Goal: Navigation & Orientation: Find specific page/section

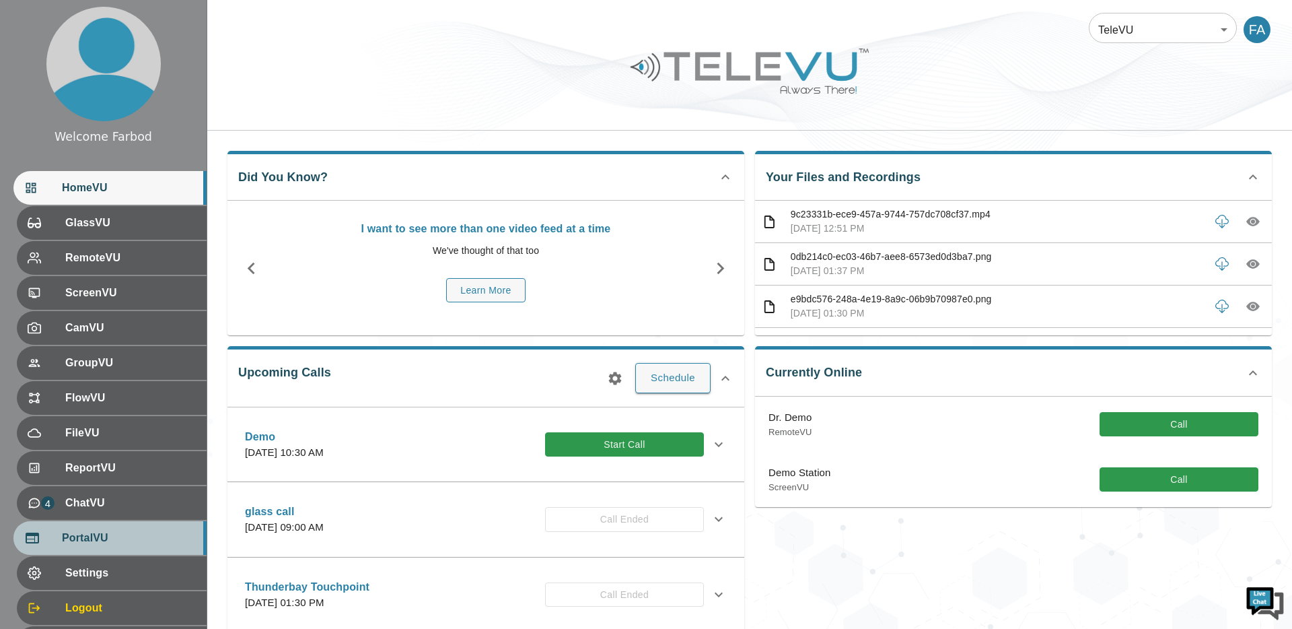
click at [96, 539] on span "PortalVU" at bounding box center [129, 538] width 134 height 16
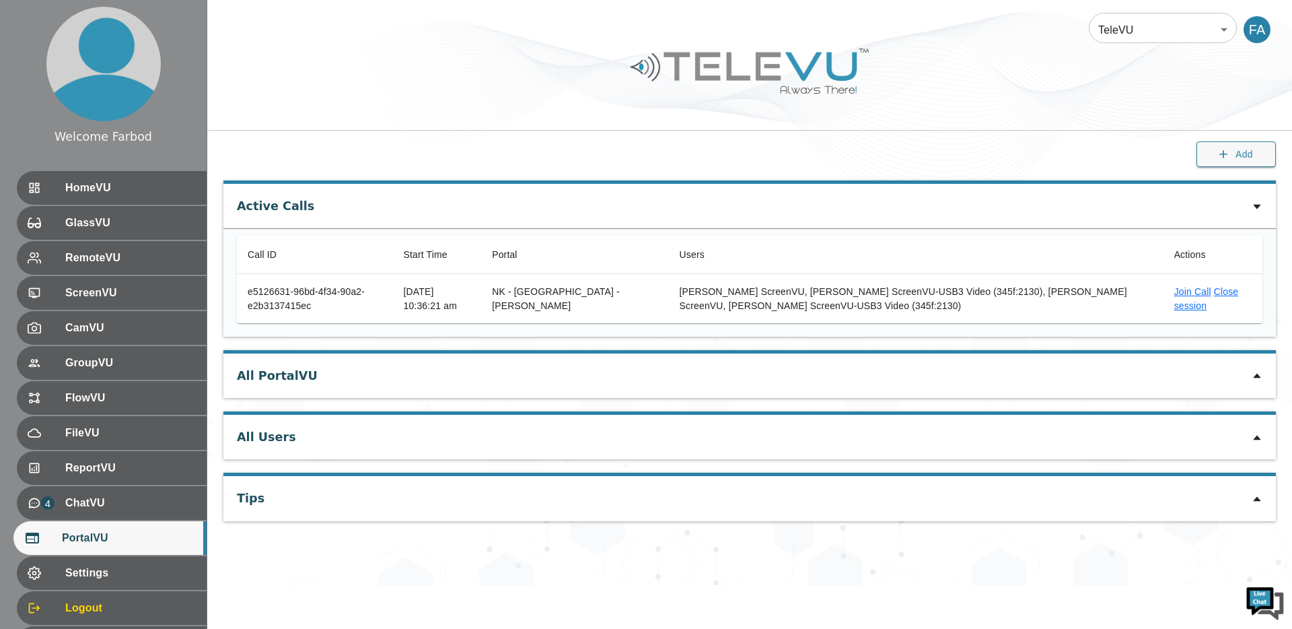
click at [1261, 380] on icon at bounding box center [1257, 375] width 11 height 11
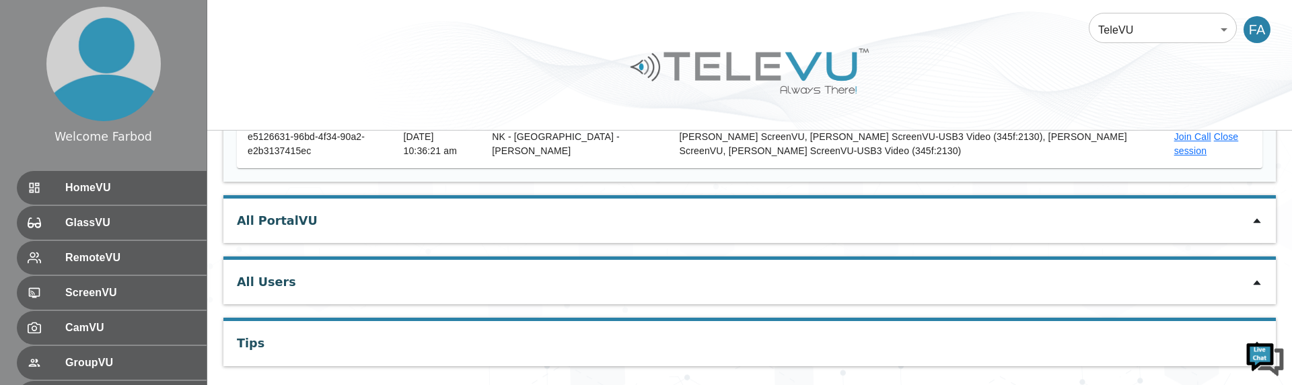
scroll to position [158, 0]
click at [1258, 221] on icon at bounding box center [1257, 218] width 11 height 11
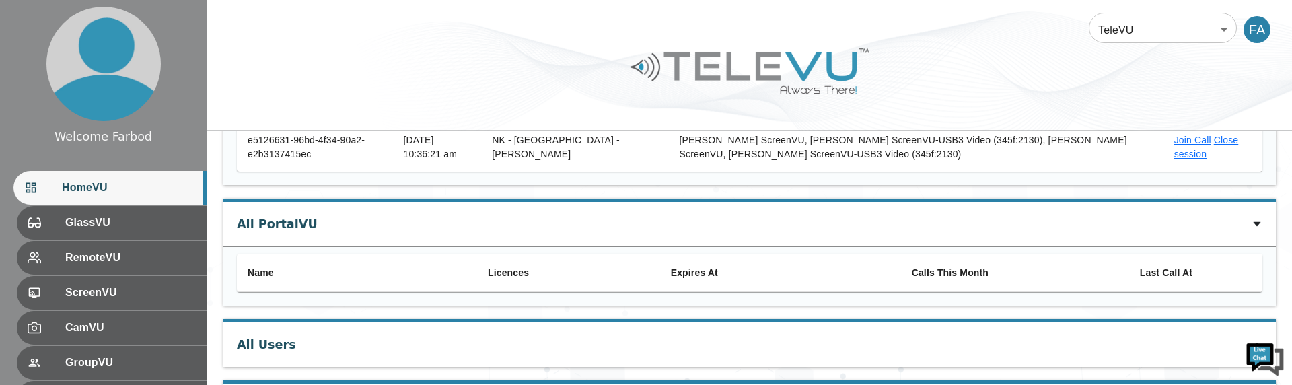
scroll to position [3, 0]
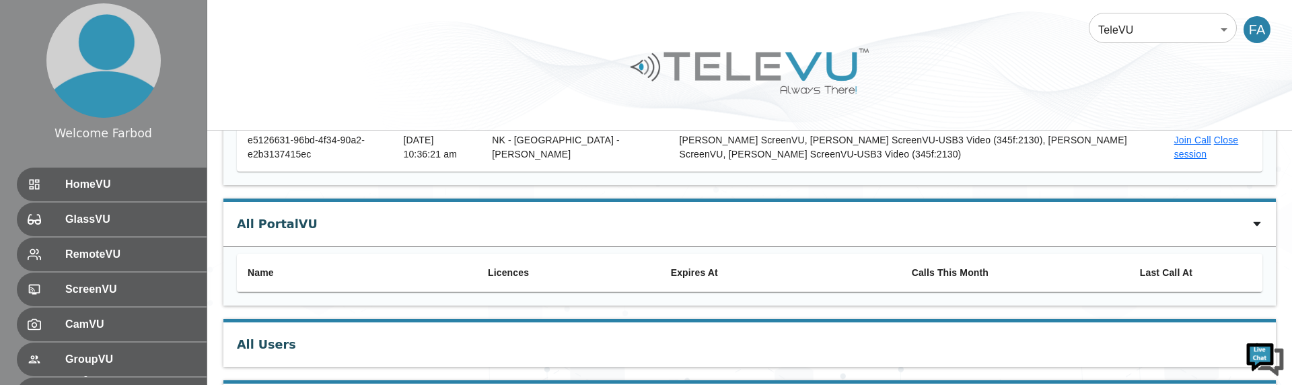
click at [1160, 22] on body "Welcome Farbod HomeVU GlassVU RemoteVU ScreenVU CamVU GroupVU FlowVU FileVU Rep…" at bounding box center [646, 154] width 1292 height 610
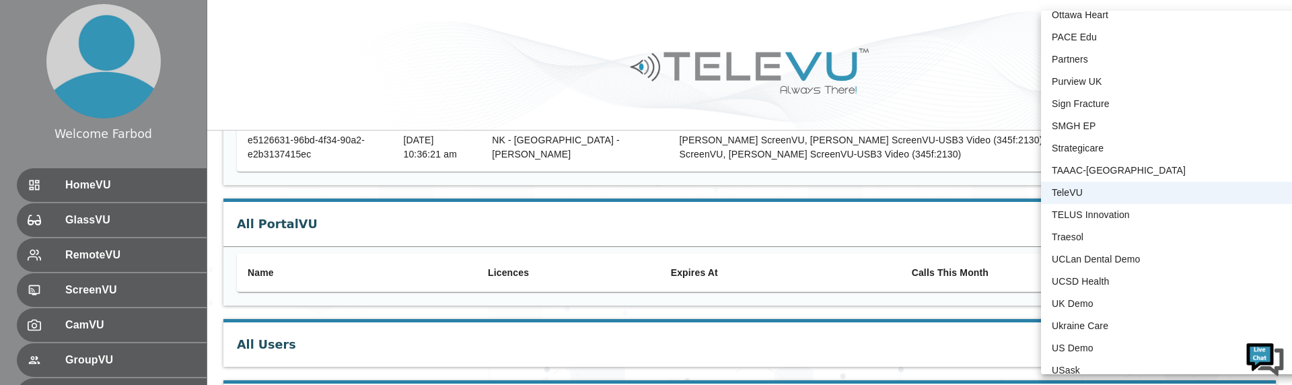
scroll to position [1234, 0]
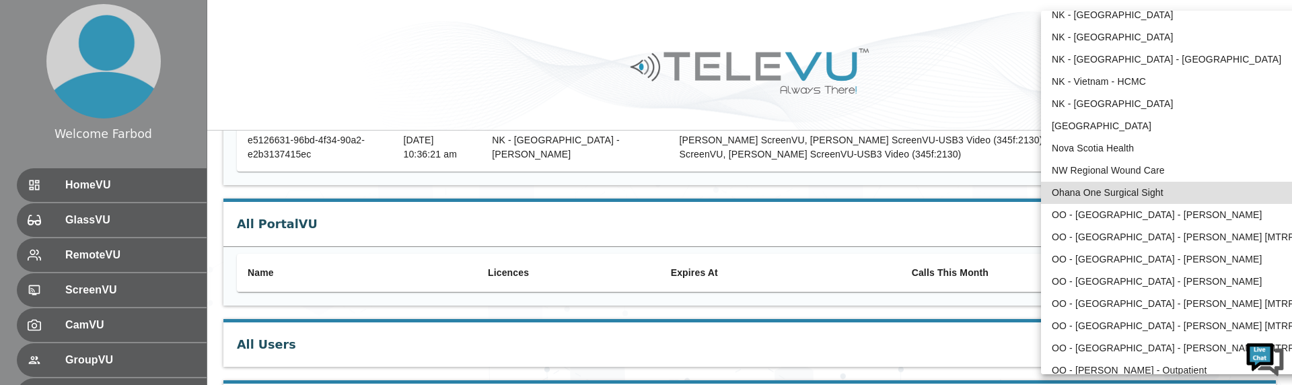
type input "5"
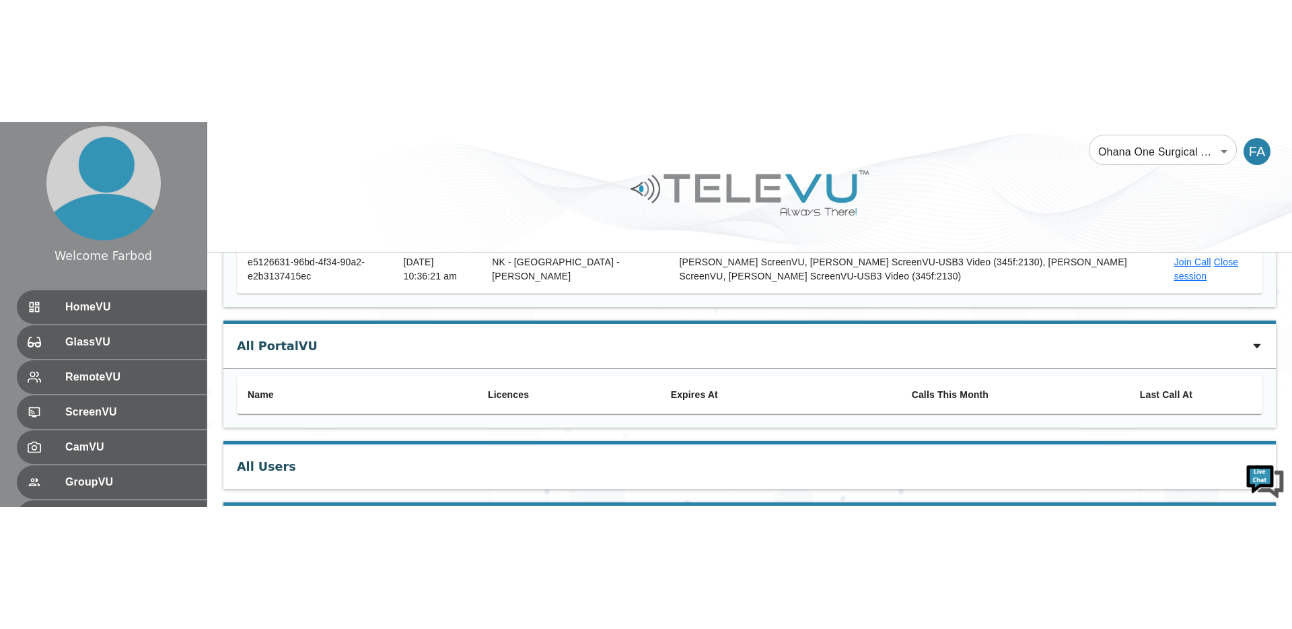
scroll to position [0, 0]
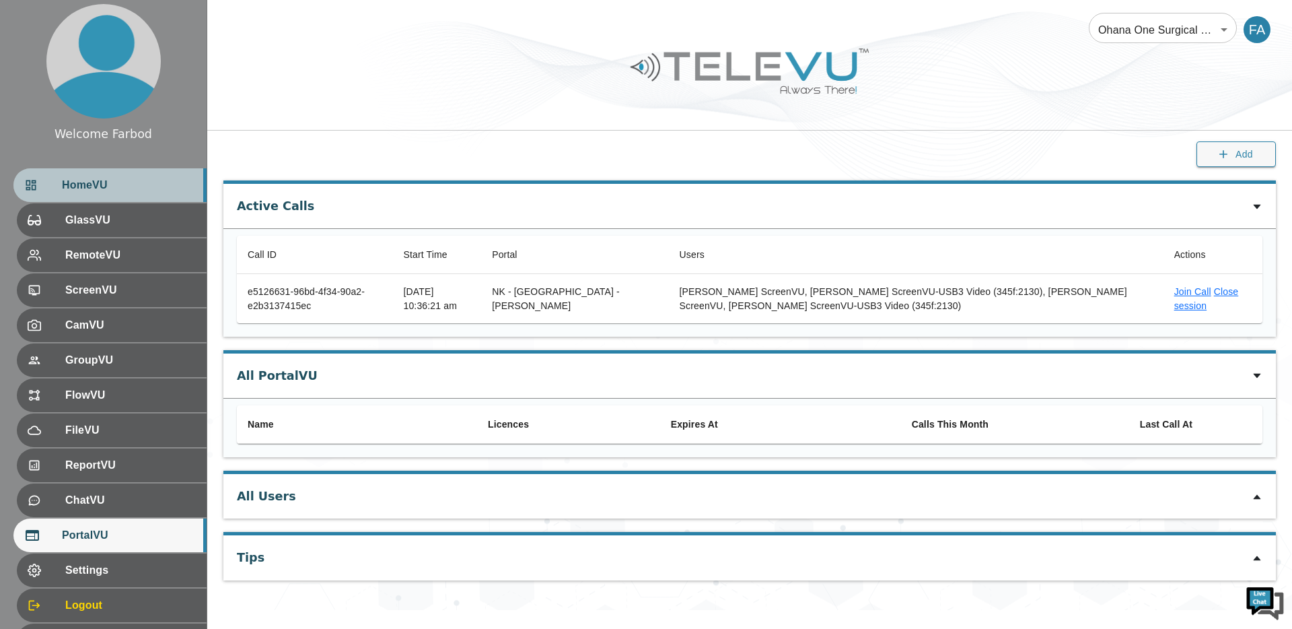
click at [129, 179] on span "HomeVU" at bounding box center [129, 185] width 134 height 16
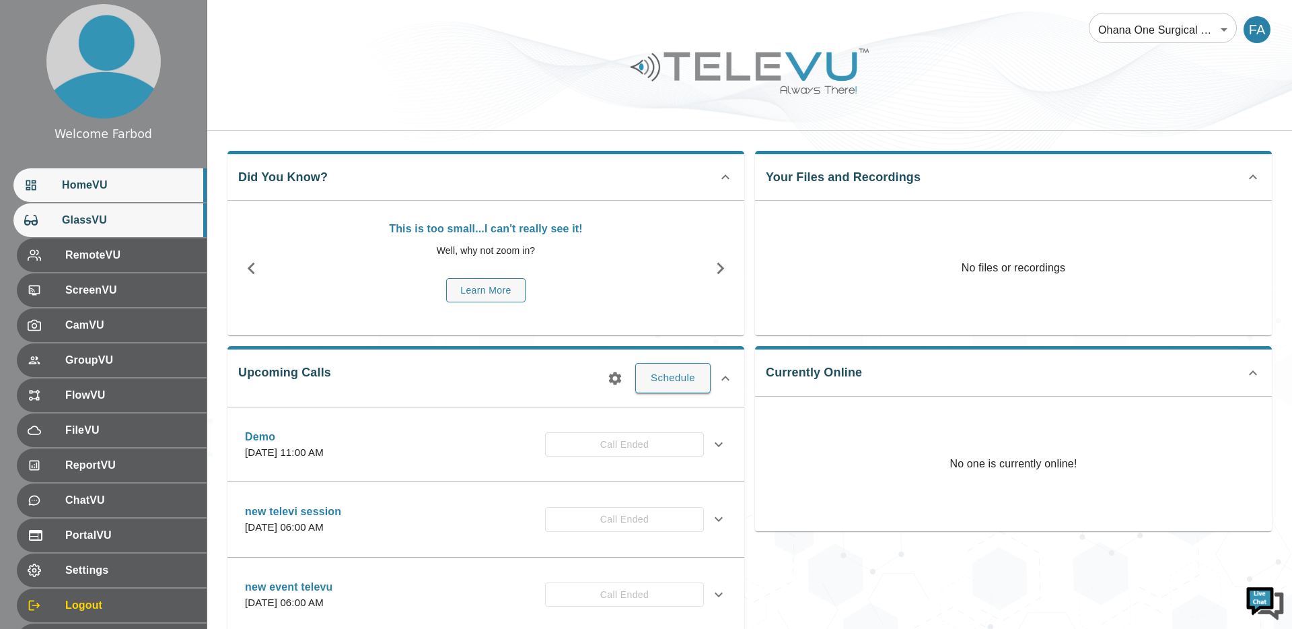
click at [86, 215] on span "GlassVU" at bounding box center [129, 220] width 134 height 16
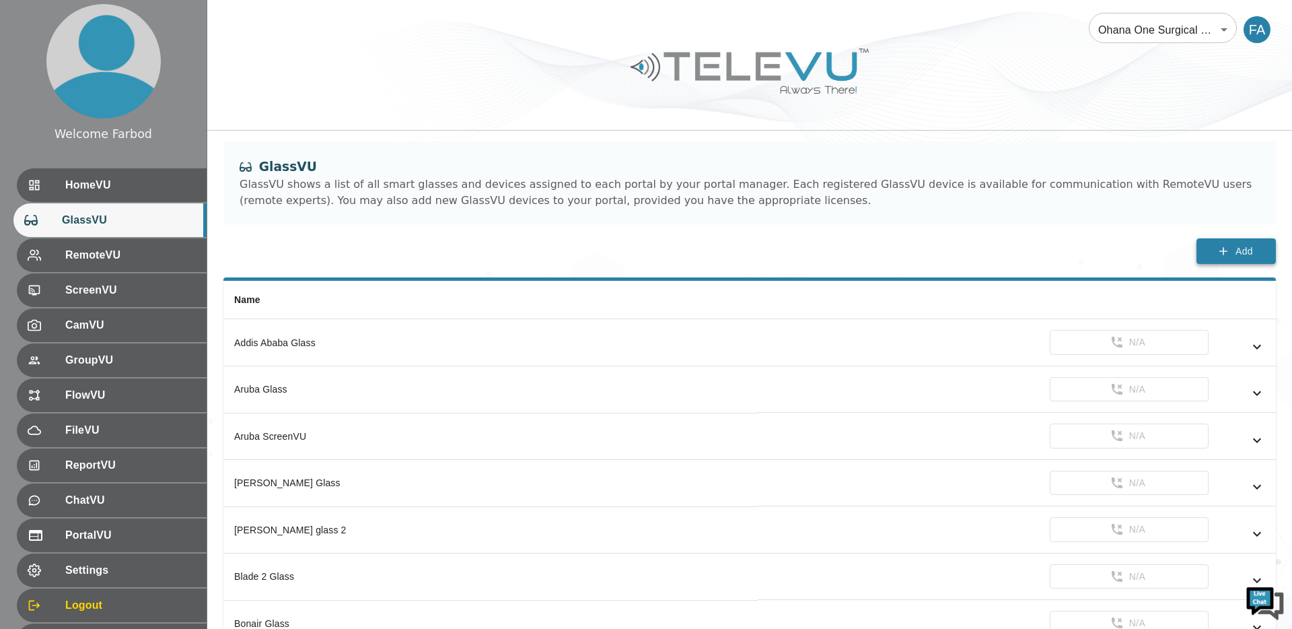
click at [1245, 253] on span "Add" at bounding box center [1245, 251] width 18 height 17
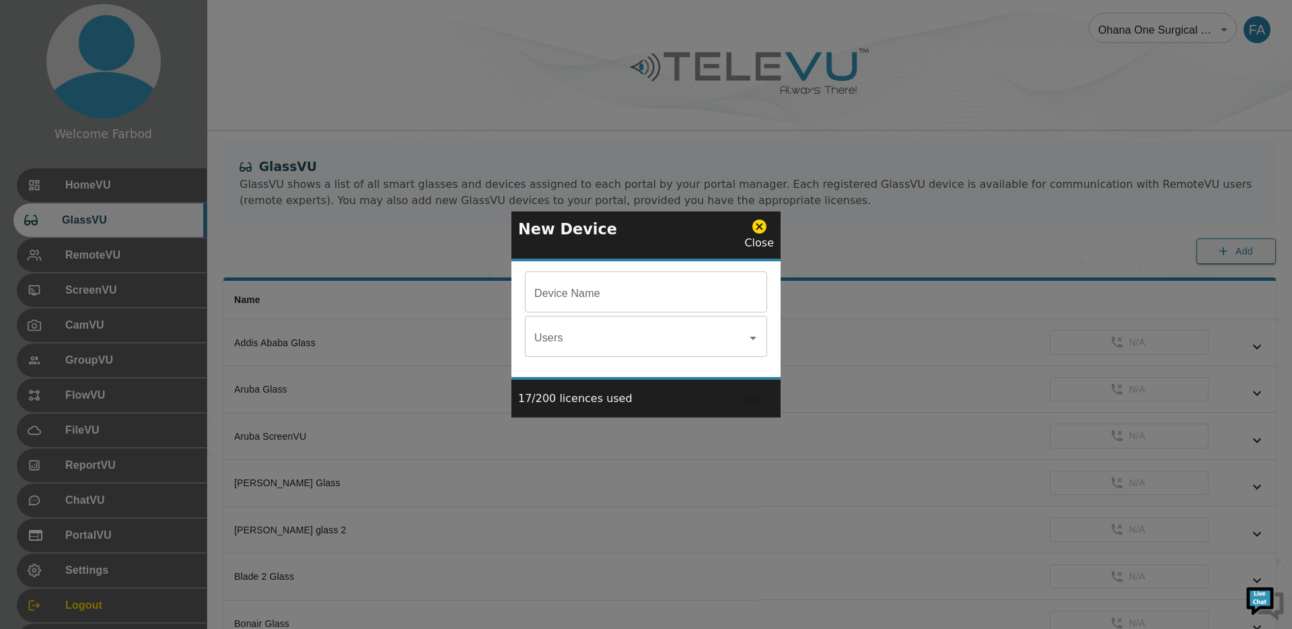
click at [763, 228] on icon at bounding box center [759, 226] width 17 height 17
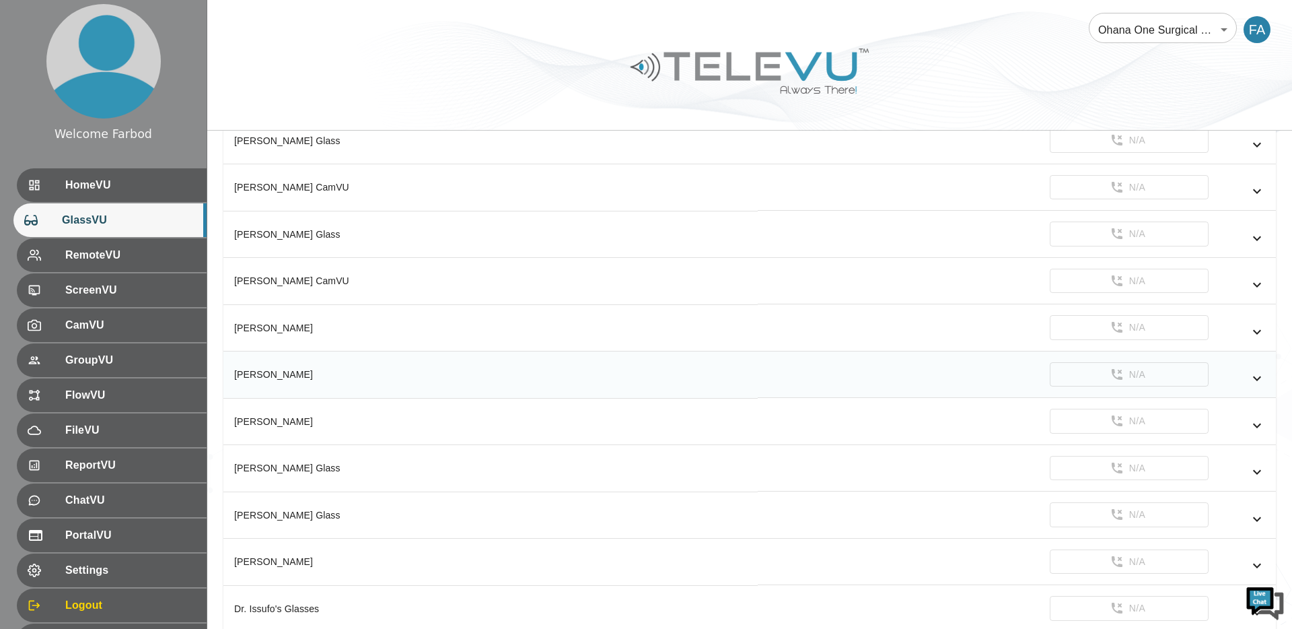
scroll to position [945, 0]
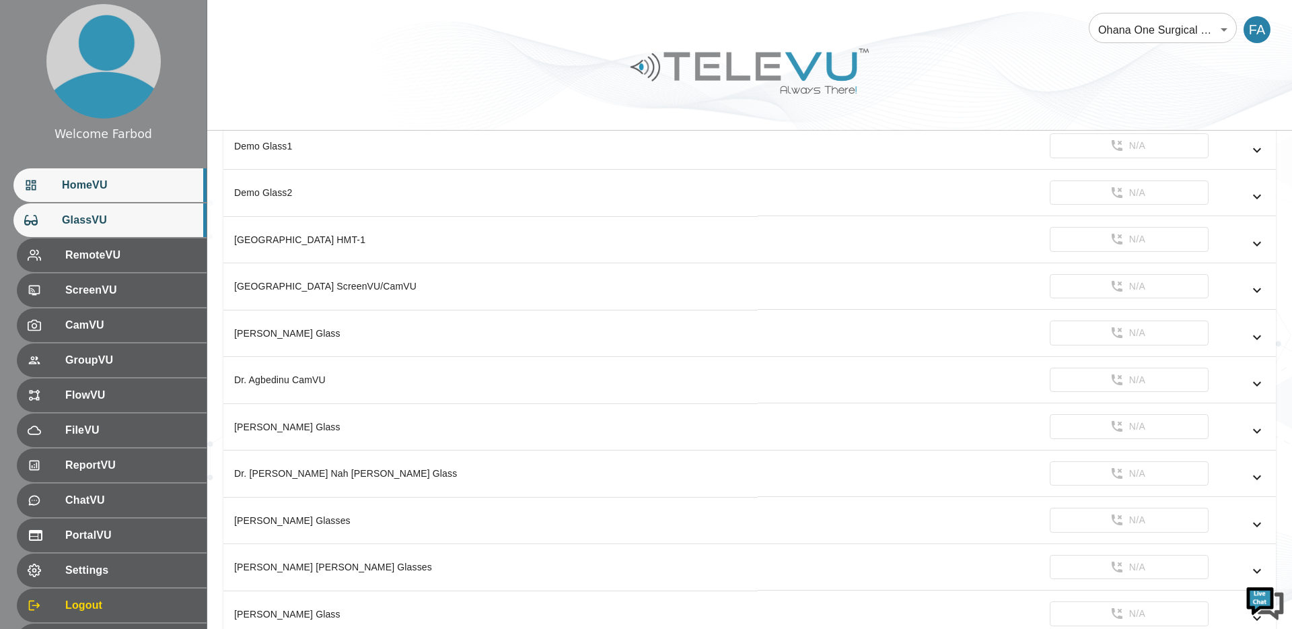
click at [112, 191] on span "HomeVU" at bounding box center [129, 185] width 134 height 16
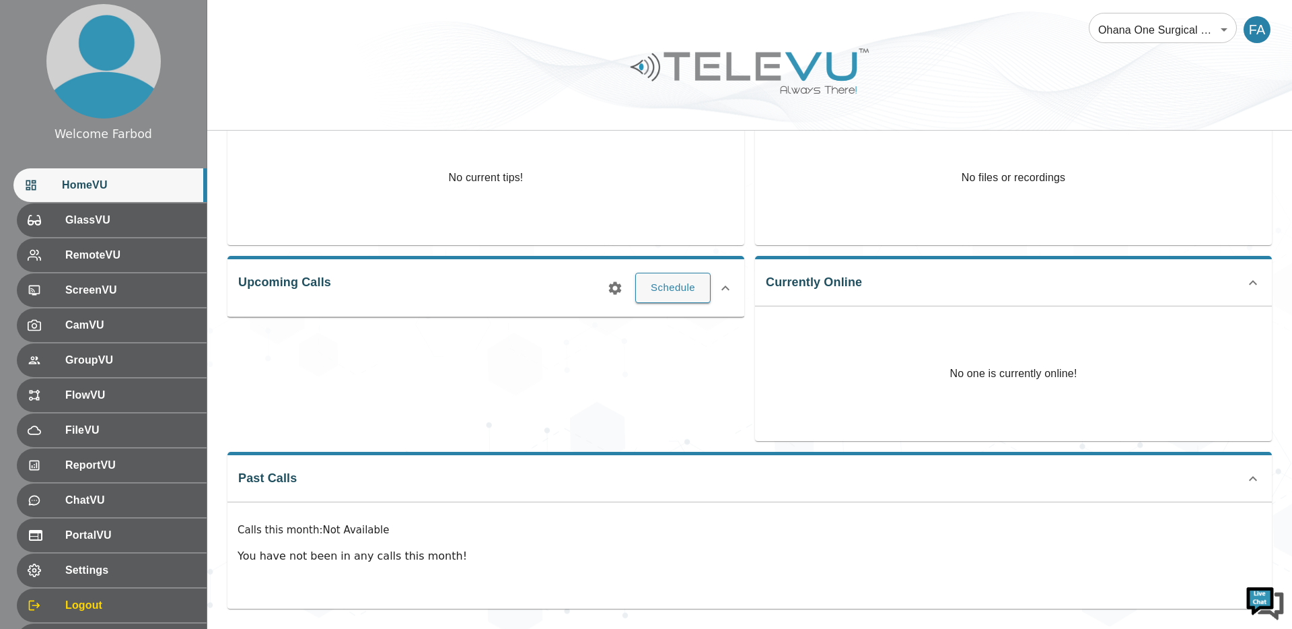
scroll to position [90, 0]
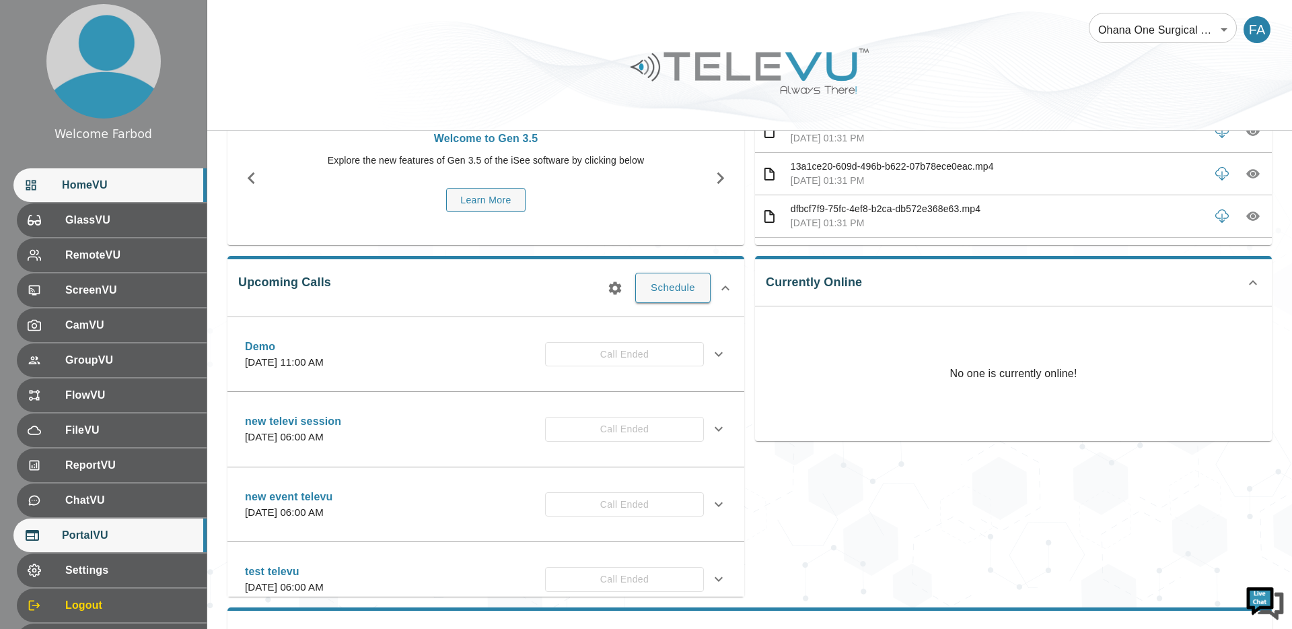
click at [108, 384] on span "PortalVU" at bounding box center [129, 535] width 134 height 16
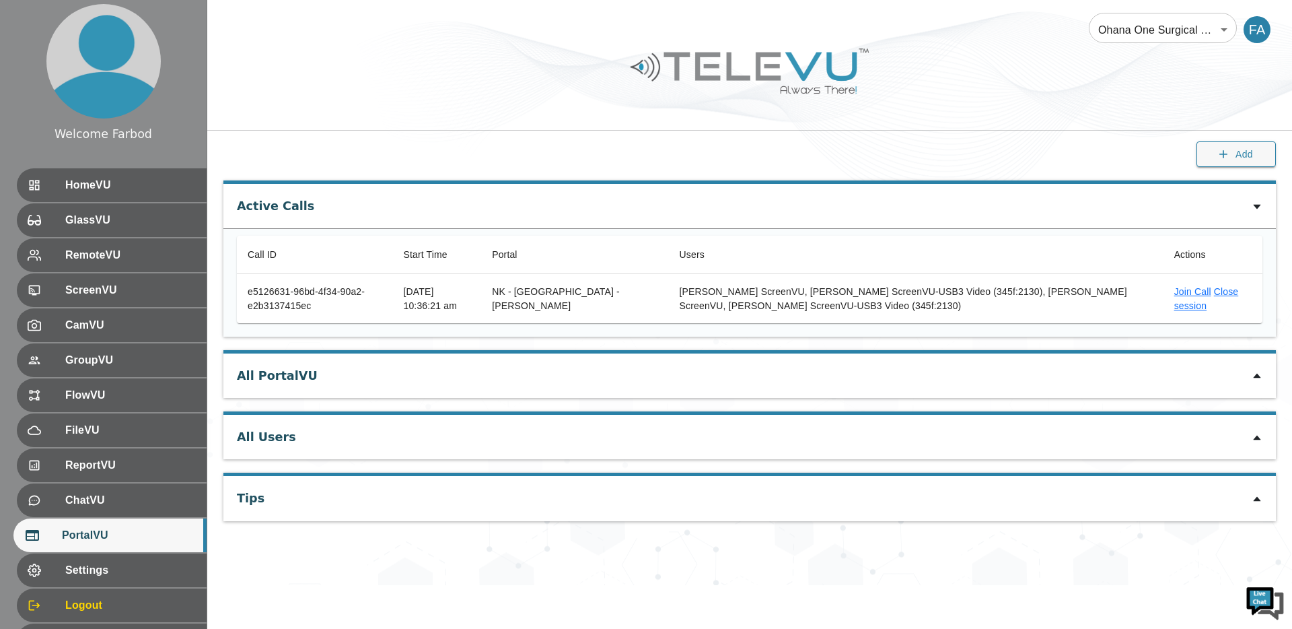
click at [1258, 379] on icon at bounding box center [1257, 375] width 11 height 11
